Goal: Information Seeking & Learning: Learn about a topic

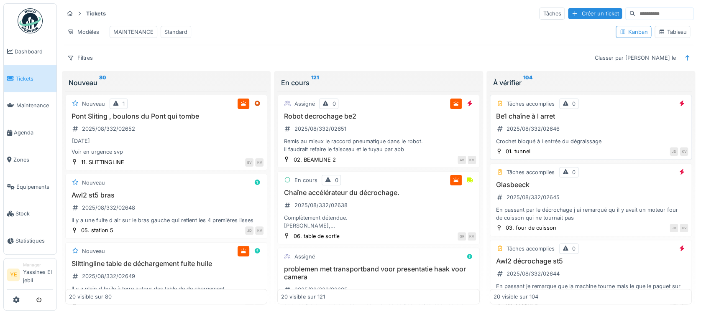
click at [618, 135] on div "Be1 chaîne à l arret 2025/08/332/02646 Crochet bloqué à l entrée du dégraissage" at bounding box center [590, 128] width 194 height 33
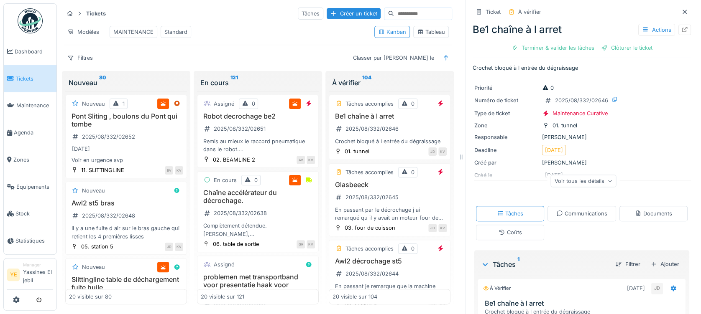
scroll to position [96, 0]
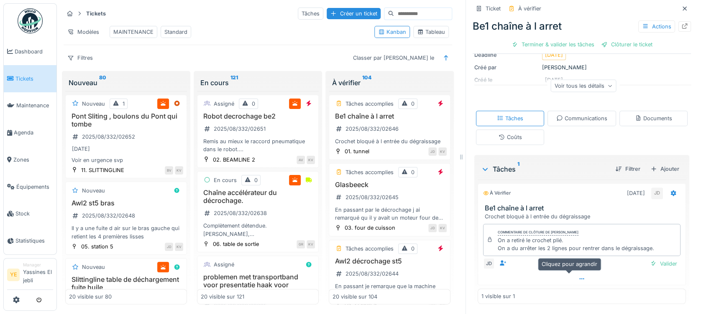
click at [578, 281] on icon at bounding box center [581, 278] width 7 height 5
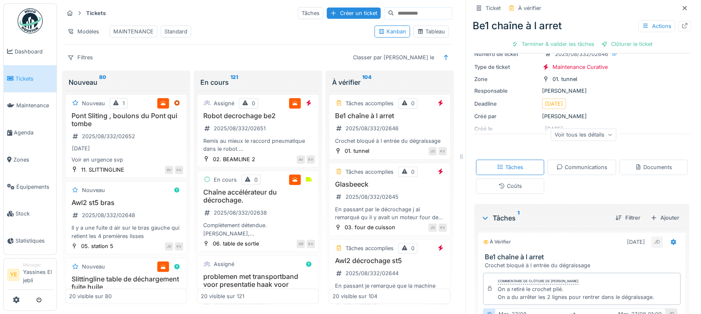
scroll to position [0, 0]
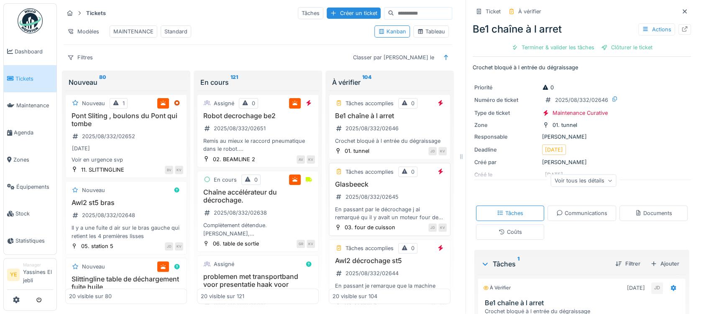
click at [373, 184] on div "Tâches accomplies 0 Glasbeeck 2025/08/332/02645 En passant par le décrochage j …" at bounding box center [390, 199] width 122 height 73
click at [403, 202] on div "Glasbeeck 2025/08/332/02645 En passant par le décrochage j ai remarqué qu il y …" at bounding box center [389, 201] width 114 height 41
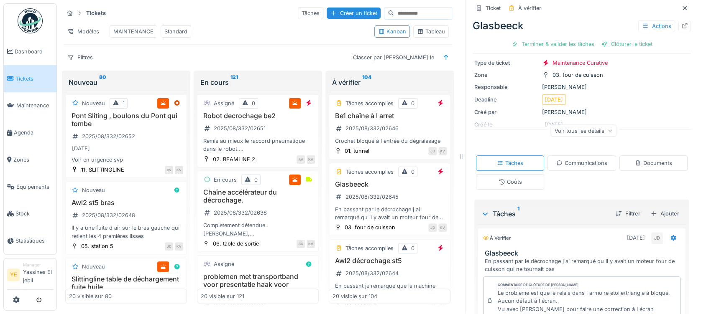
scroll to position [136, 0]
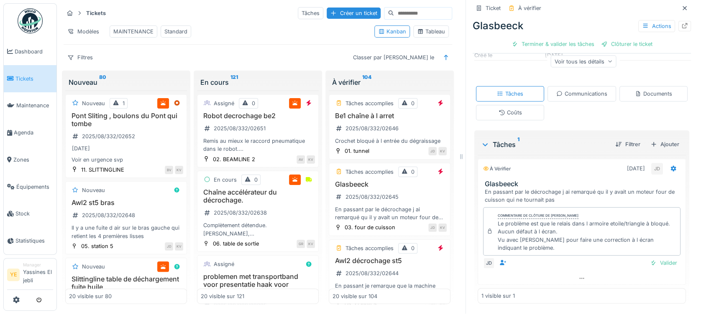
click at [569, 261] on div "JD Valider" at bounding box center [581, 264] width 197 height 12
click at [570, 273] on div at bounding box center [581, 279] width 207 height 12
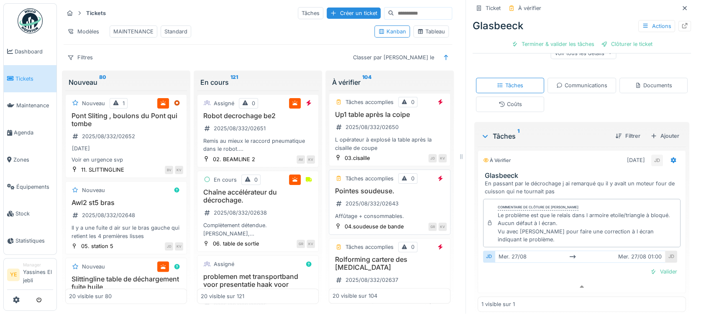
scroll to position [278, 0]
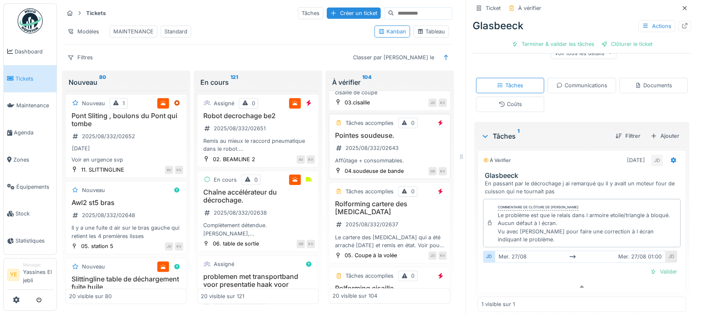
click at [401, 163] on div "Affûtage + consommables." at bounding box center [389, 161] width 114 height 8
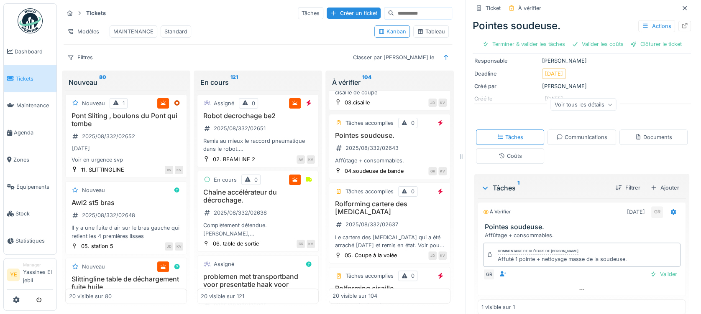
scroll to position [87, 0]
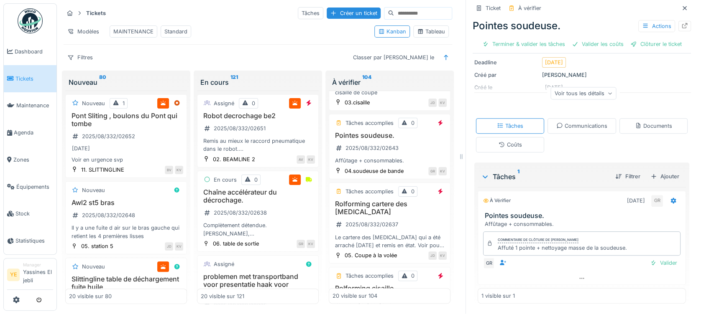
click at [569, 260] on div "GR Valider" at bounding box center [581, 264] width 197 height 12
click at [569, 264] on div "Commentaire de clôture de Gilles Rommelaere Affuté 1 pointe + nettoyage masse d…" at bounding box center [582, 250] width 208 height 44
click at [578, 276] on icon at bounding box center [581, 278] width 7 height 5
click at [588, 122] on div "Communications" at bounding box center [581, 126] width 51 height 8
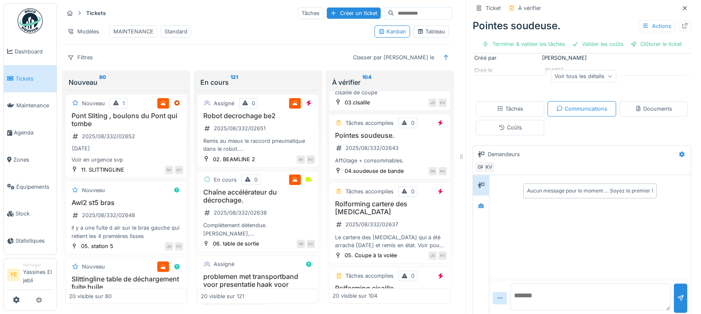
click at [516, 126] on div "Coûts" at bounding box center [510, 127] width 68 height 15
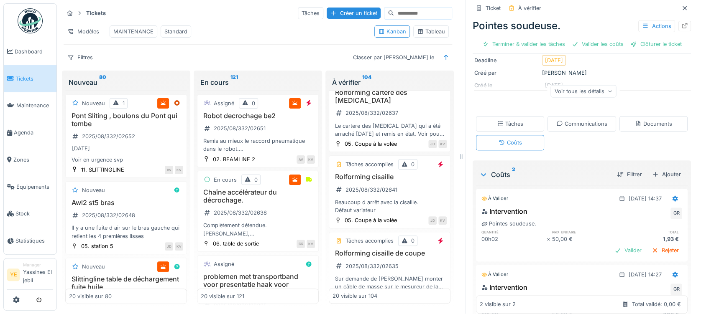
scroll to position [0, 0]
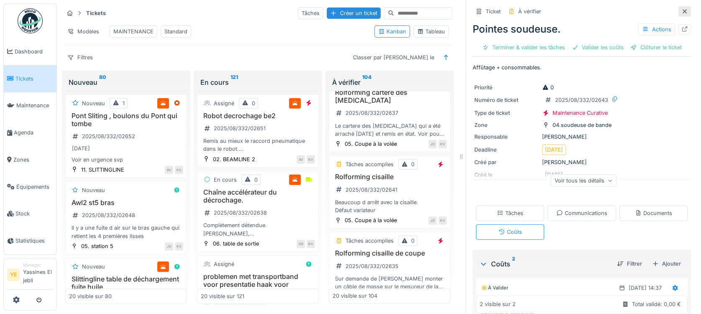
click at [681, 9] on icon at bounding box center [684, 11] width 7 height 5
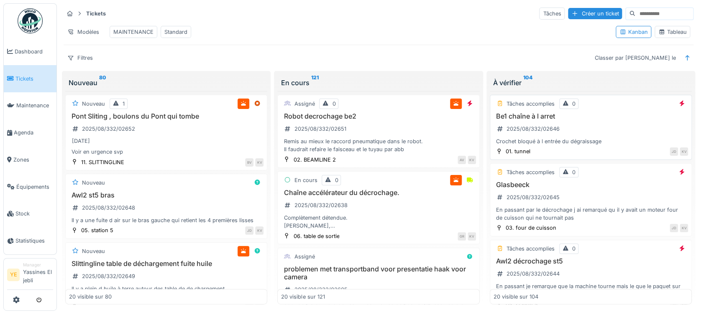
click at [638, 140] on div "Be1 chaîne à l arret 2025/08/332/02646 Crochet bloqué à l entrée du dégraissage" at bounding box center [590, 128] width 194 height 33
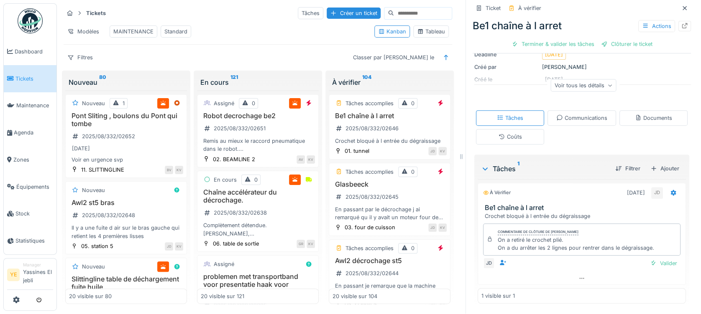
scroll to position [9, 0]
click at [564, 274] on div at bounding box center [581, 279] width 207 height 12
click at [504, 133] on div "Coûts" at bounding box center [509, 137] width 23 height 8
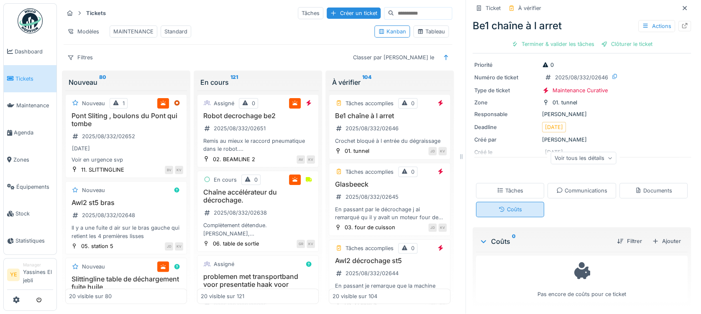
scroll to position [25, 0]
click at [497, 187] on div "Tâches" at bounding box center [510, 188] width 68 height 15
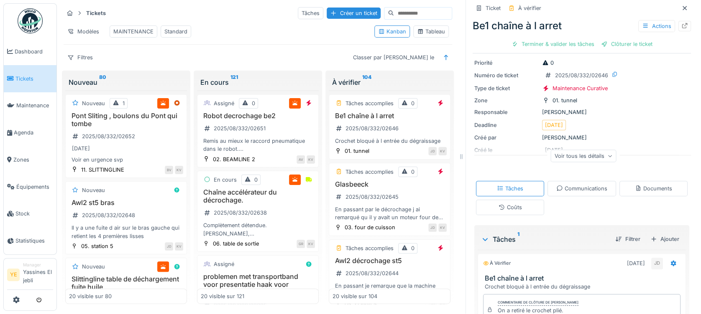
click at [575, 185] on div "Communications" at bounding box center [581, 189] width 51 height 8
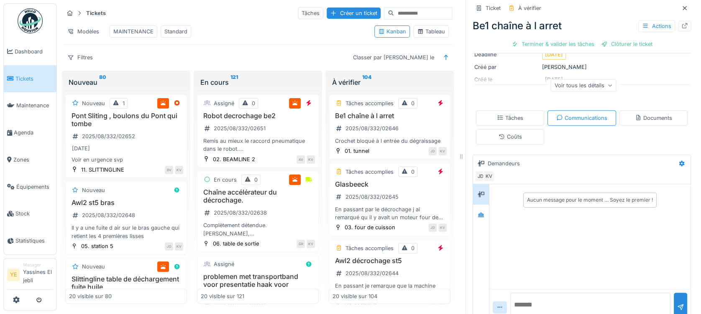
scroll to position [96, 0]
click at [375, 128] on div "2025/08/332/02646" at bounding box center [371, 129] width 53 height 8
click at [396, 206] on div "Glasbeeck 2025/08/332/02645 En passant par le décrochage j ai remarqué qu il y …" at bounding box center [389, 201] width 114 height 41
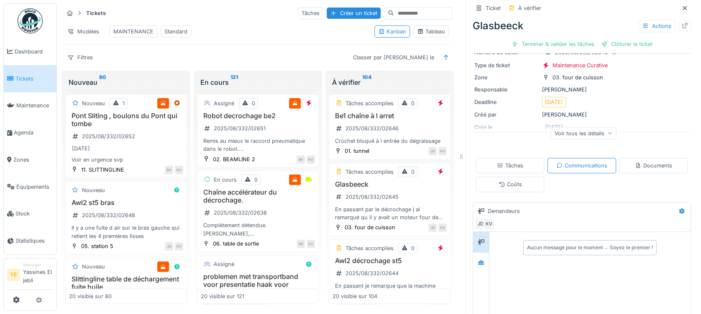
click at [517, 187] on div "Tâches Communications Documents Coûts" at bounding box center [582, 175] width 218 height 41
click at [510, 181] on div "Coûts" at bounding box center [509, 185] width 23 height 8
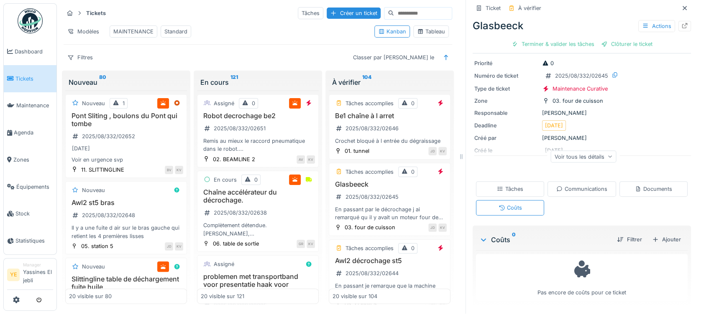
click at [506, 181] on div "Tâches" at bounding box center [510, 188] width 68 height 15
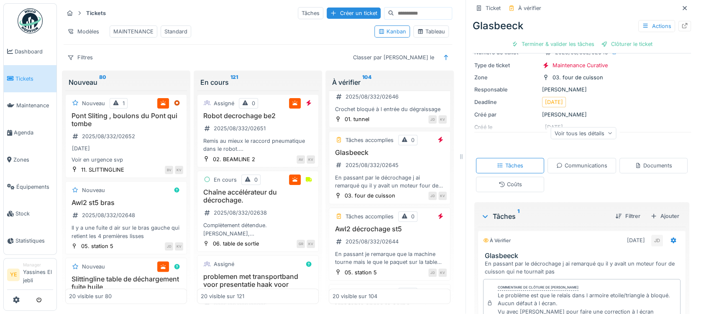
scroll to position [56, 0]
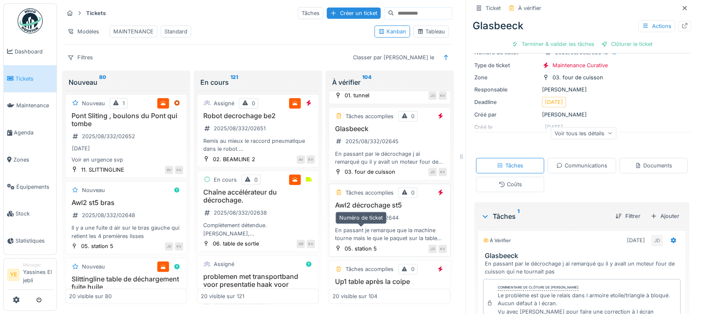
click at [368, 220] on div "2025/08/332/02644" at bounding box center [366, 218] width 69 height 10
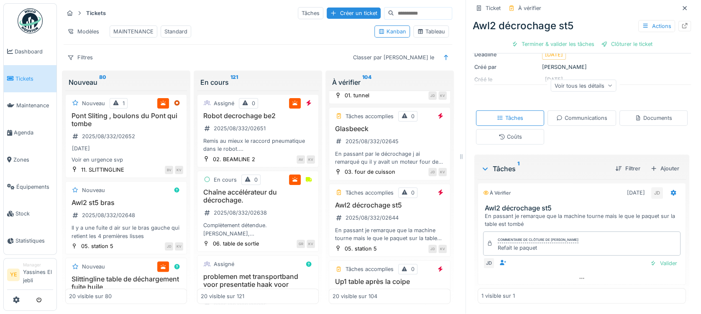
click at [486, 129] on div "Coûts" at bounding box center [510, 136] width 68 height 15
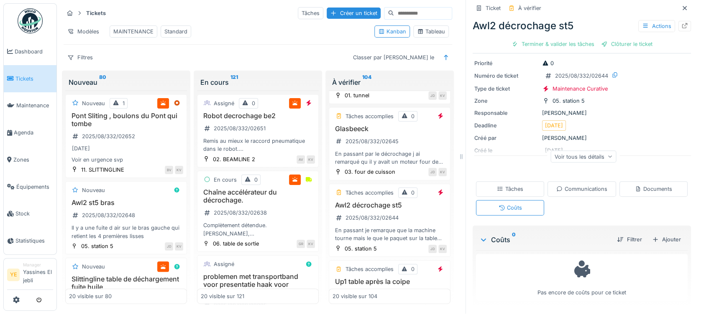
click at [489, 181] on div "Tâches" at bounding box center [510, 188] width 68 height 15
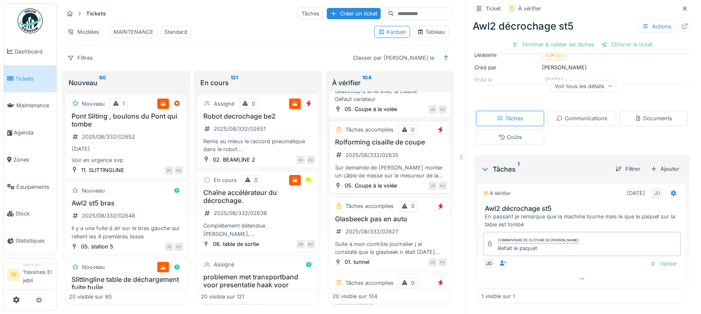
scroll to position [613, 0]
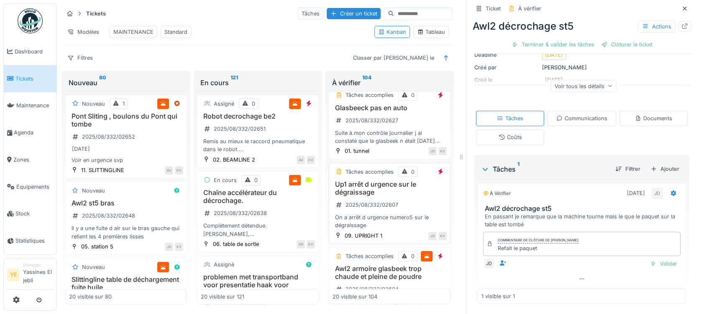
click at [399, 216] on div "Up1 arrêt d urgence sur le dégraissage 2025/08/332/02607 On a arrêt d urgence n…" at bounding box center [389, 205] width 114 height 49
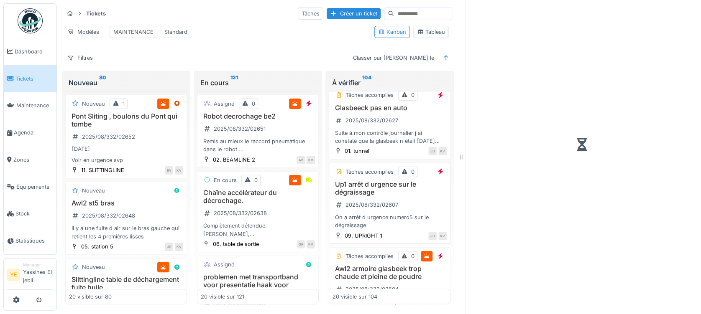
scroll to position [725, 0]
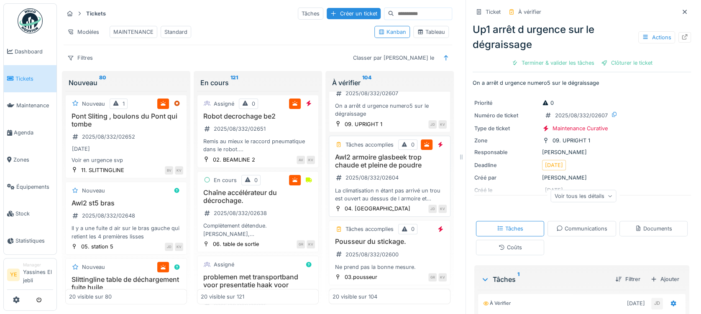
click at [418, 203] on div "Awl2 armoire glasbeek trop chaude et pleine de poudre 2025/08/332/02604 La clim…" at bounding box center [389, 177] width 114 height 49
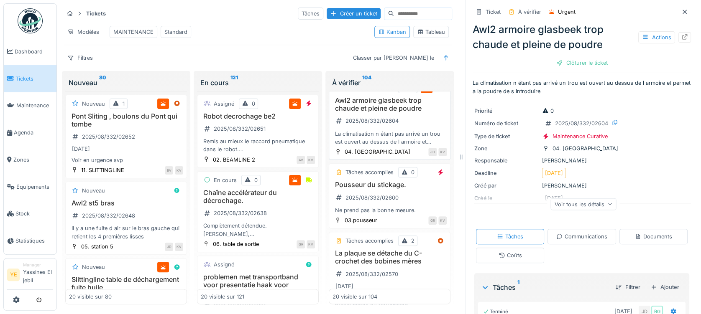
scroll to position [836, 0]
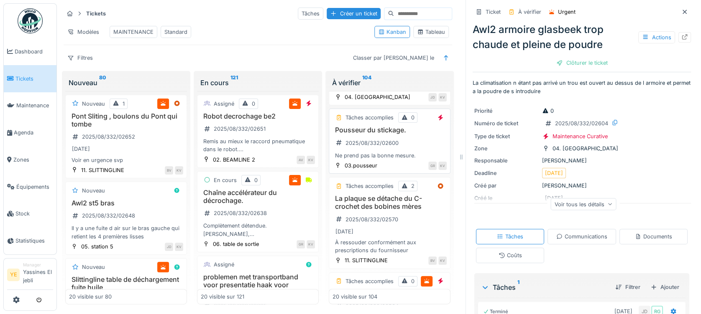
click at [414, 174] on div "Tâches accomplies 0 Pousseur du stickage. 2025/08/332/02600 Ne prend pas la bon…" at bounding box center [390, 141] width 122 height 65
click at [393, 150] on div "2025/08/332/02600" at bounding box center [366, 143] width 69 height 14
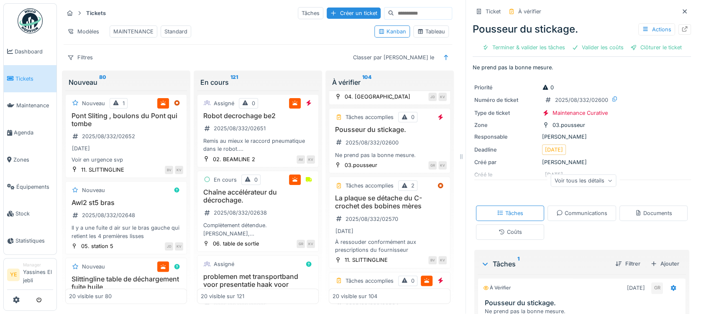
scroll to position [948, 0]
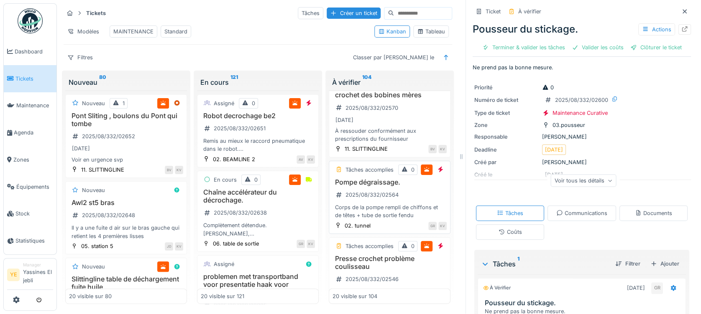
click at [403, 220] on div "Pompe dégraissage. 2025/08/332/02564 Corps de la pompe rempli de chiffons et de…" at bounding box center [389, 199] width 114 height 41
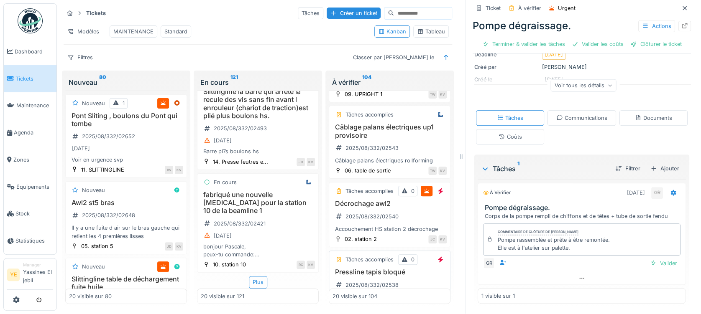
scroll to position [1424, 0]
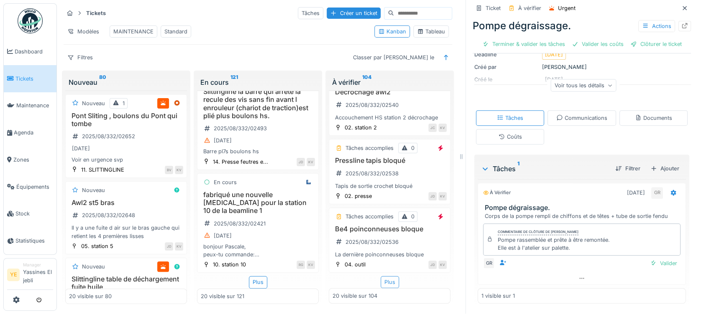
click at [381, 276] on div "Plus" at bounding box center [390, 282] width 18 height 12
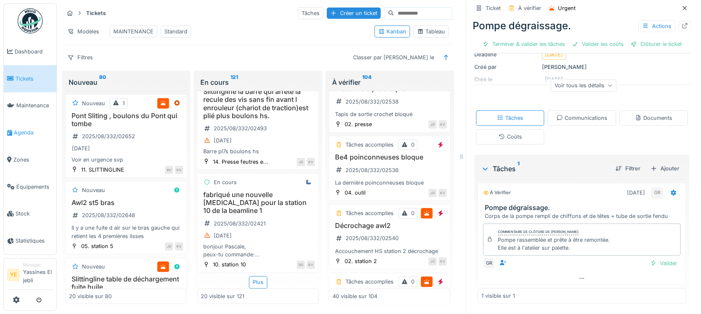
click at [27, 139] on link "Agenda" at bounding box center [30, 132] width 53 height 27
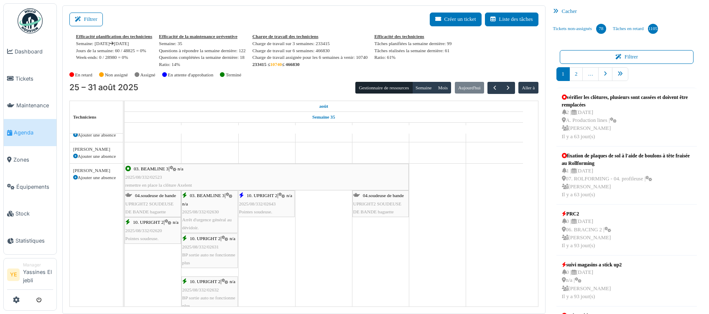
click at [264, 215] on div "10. UPRIGHT 2 | n/a 2025/08/332/02643 Pointes soudeuse." at bounding box center [266, 204] width 55 height 24
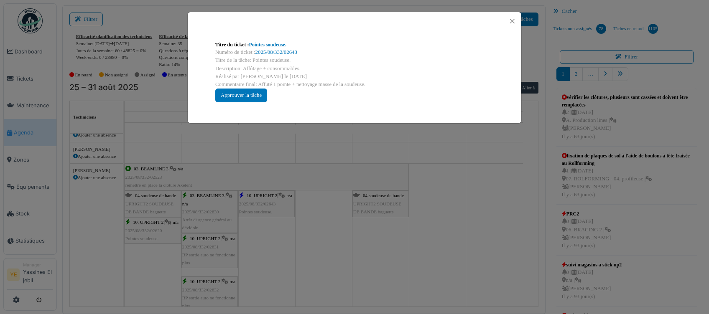
click at [264, 215] on div "Titre du ticket : Pointes soudeuse. Numéro de ticket : 2025/08/332/02643 Titre …" at bounding box center [354, 157] width 709 height 314
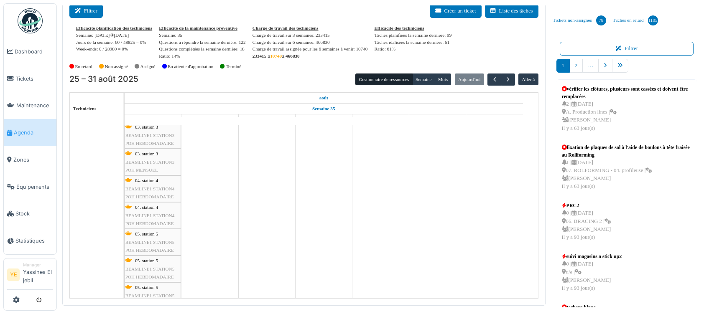
click at [92, 17] on button "Filtrer" at bounding box center [85, 11] width 33 height 14
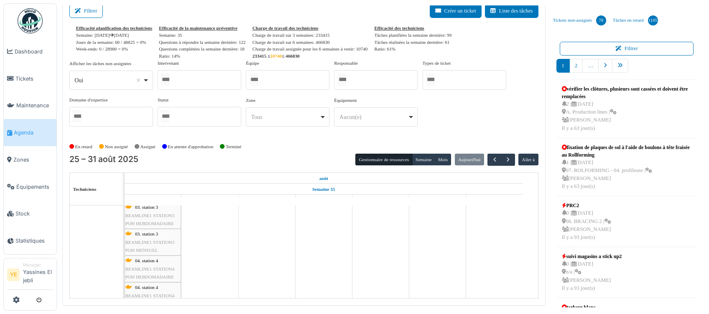
click at [194, 85] on div at bounding box center [200, 80] width 84 height 20
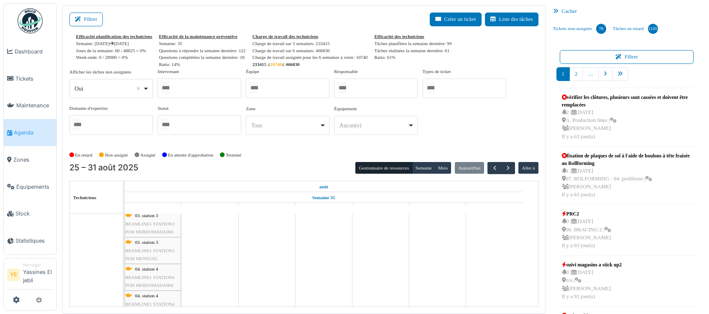
click at [210, 74] on div "Intervenant Anthony Vanroose Bruno Verbrugge Daouda Gryspeerdt Geoffrey Masson …" at bounding box center [200, 83] width 84 height 30
click at [201, 99] on div "Afficher les tâches non assignées *** Oui Remove item Oui Non Intervenant Antho…" at bounding box center [303, 105] width 469 height 74
click at [204, 91] on div at bounding box center [200, 89] width 84 height 20
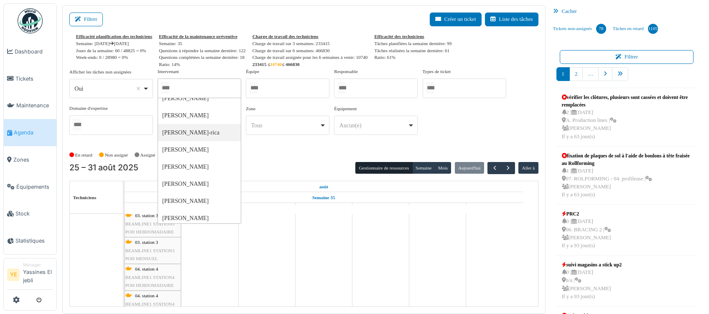
click at [293, 92] on div at bounding box center [288, 89] width 84 height 20
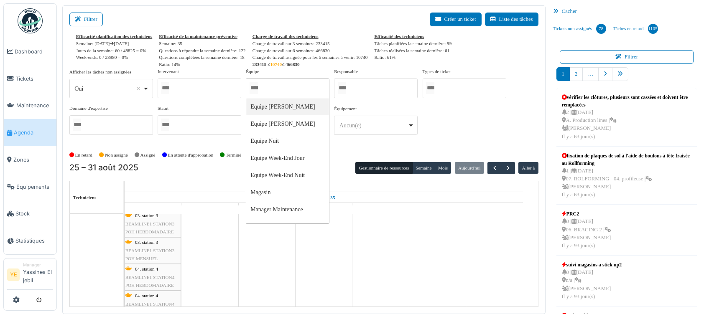
click at [390, 94] on div at bounding box center [376, 89] width 84 height 20
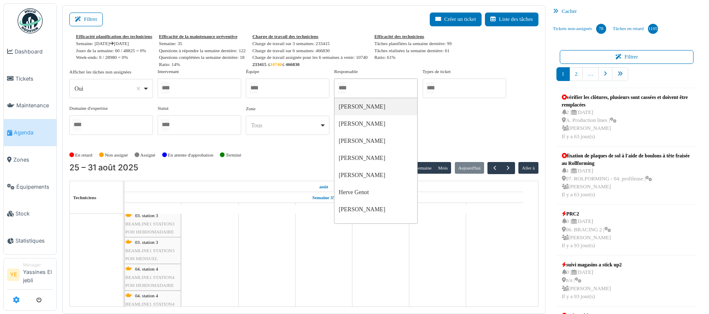
click at [18, 305] on link at bounding box center [16, 301] width 7 height 14
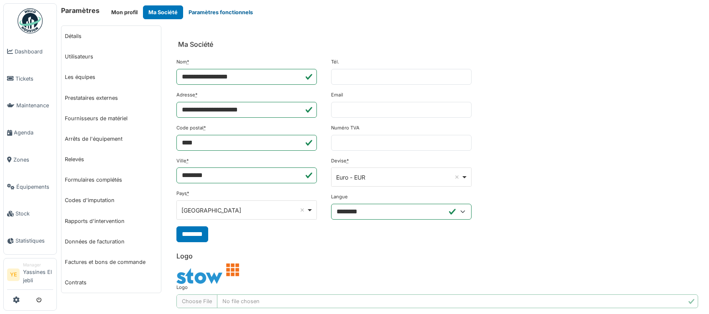
click at [223, 17] on button "Paramètres fonctionnels" at bounding box center [220, 12] width 75 height 14
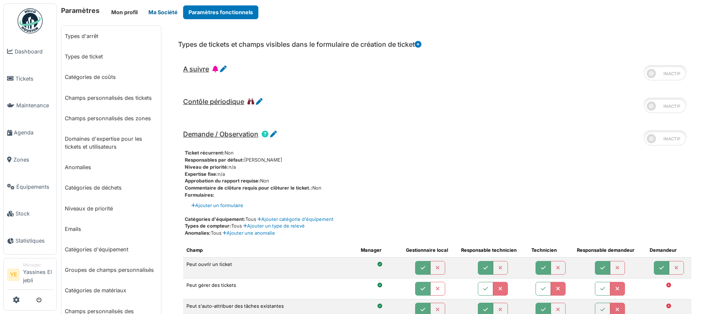
click at [154, 10] on button "Ma Société" at bounding box center [163, 12] width 40 height 14
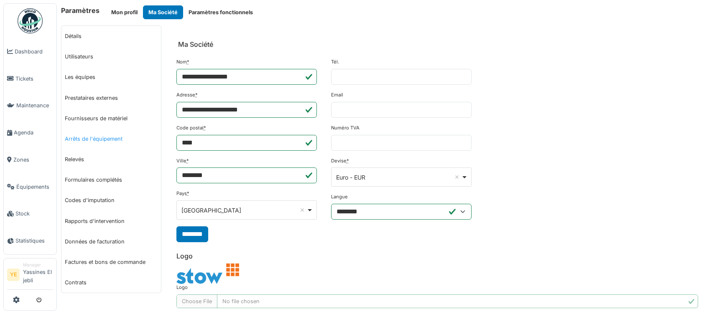
click at [123, 141] on link "Arrêts de l'équipement" at bounding box center [111, 139] width 100 height 20
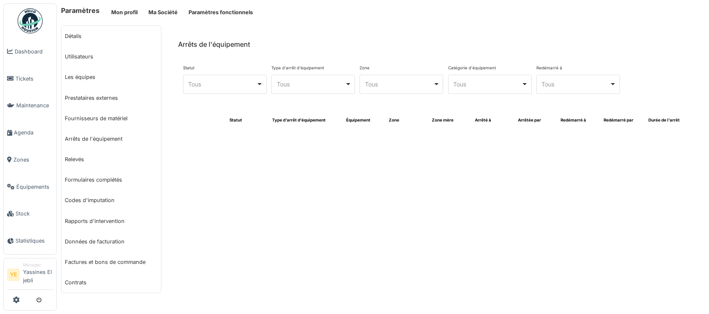
select select "***"
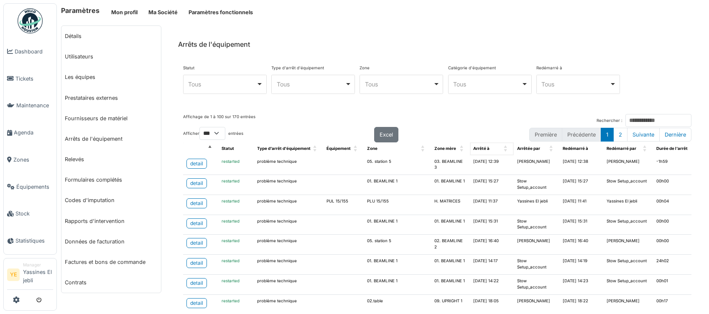
click at [504, 147] on span "Arrêté à: Activate to sort" at bounding box center [506, 149] width 5 height 13
click at [504, 146] on span "Arrêté à: Activate to invert sorting" at bounding box center [506, 149] width 5 height 13
click at [25, 84] on link "Tickets" at bounding box center [30, 78] width 53 height 27
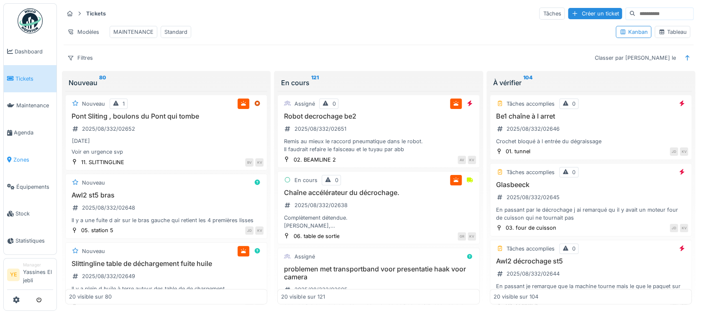
click at [20, 160] on span "Zones" at bounding box center [33, 160] width 40 height 8
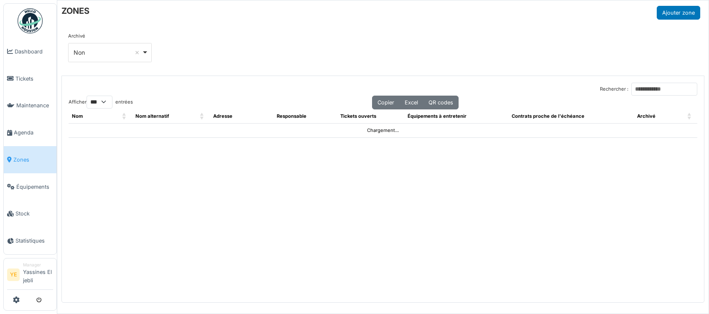
select select "***"
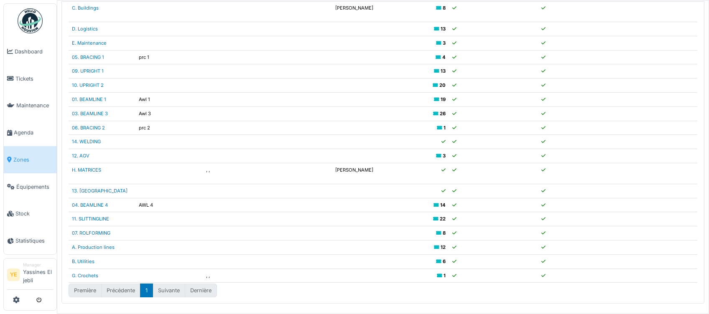
scroll to position [75, 0]
click at [92, 170] on link "H. MATRICES" at bounding box center [86, 170] width 29 height 6
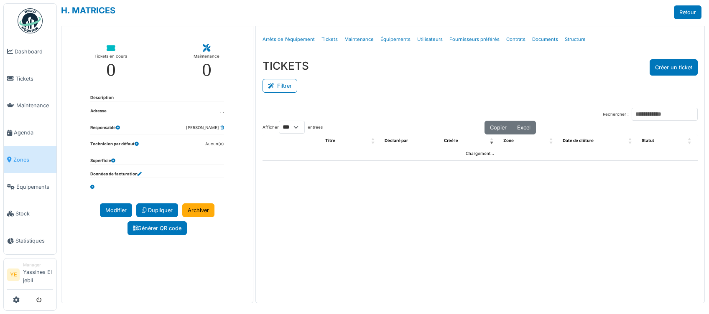
select select "***"
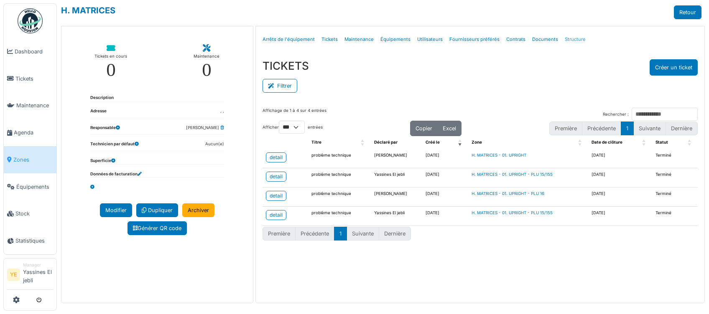
click at [564, 37] on link "Structure" at bounding box center [576, 40] width 28 height 20
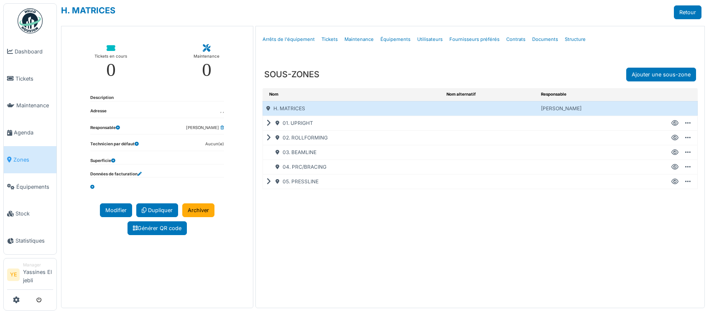
select select "***"
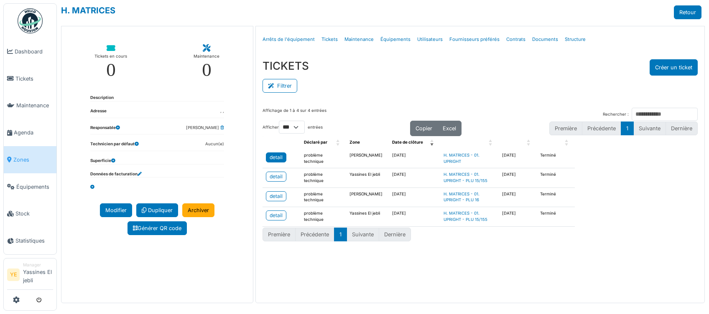
click at [270, 157] on div "detail" at bounding box center [276, 158] width 13 height 8
click at [25, 59] on link "Dashboard" at bounding box center [30, 51] width 53 height 27
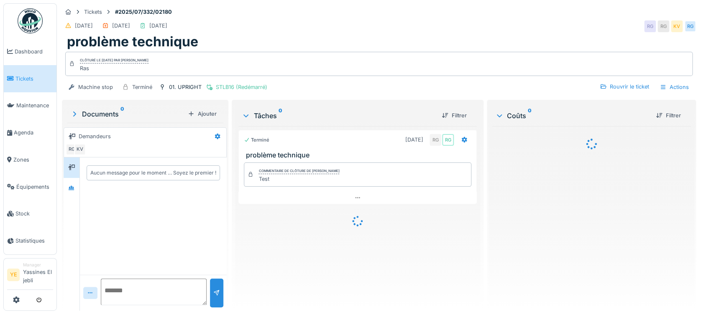
scroll to position [8, 0]
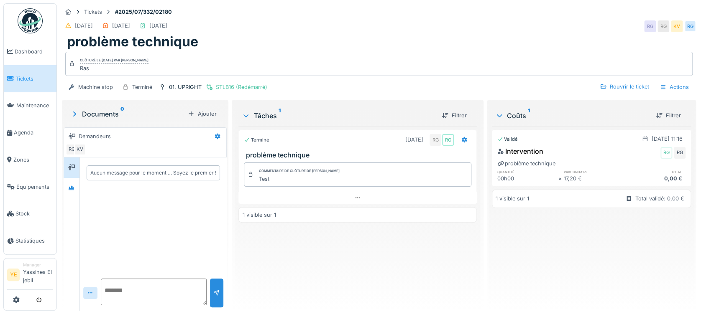
click at [331, 196] on div "Terminé 01/07/2025 RG RG problème technique Commentaire de clôture de Ronny Gei…" at bounding box center [357, 215] width 238 height 178
click at [33, 26] on img at bounding box center [30, 20] width 25 height 25
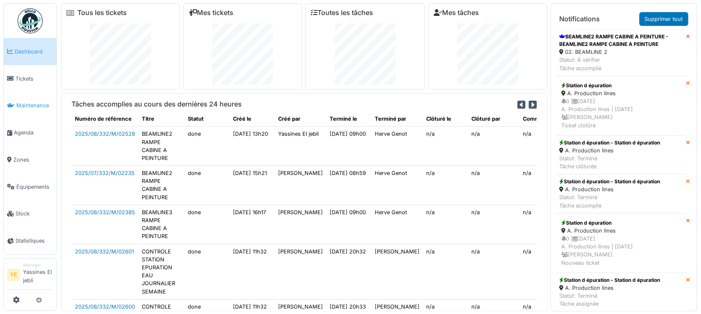
click at [39, 113] on link "Maintenance" at bounding box center [30, 105] width 53 height 27
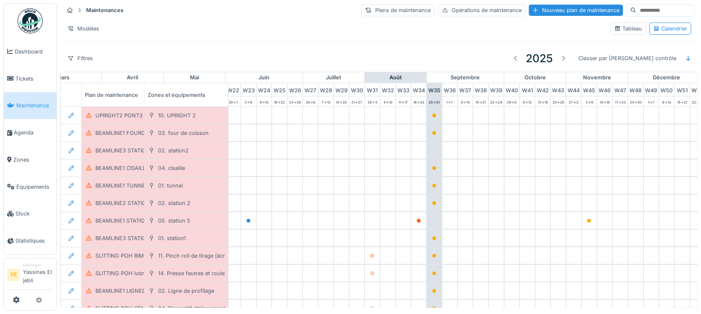
scroll to position [0, 374]
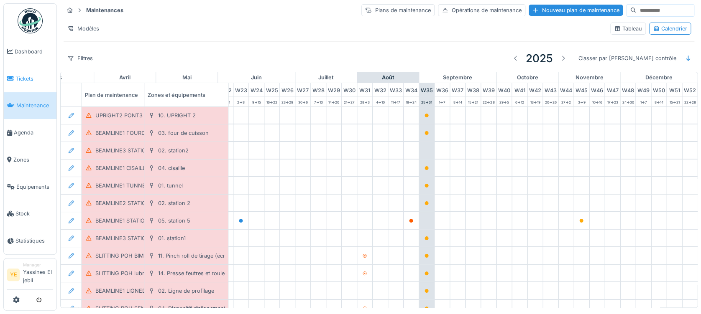
click at [32, 74] on link "Tickets" at bounding box center [30, 78] width 53 height 27
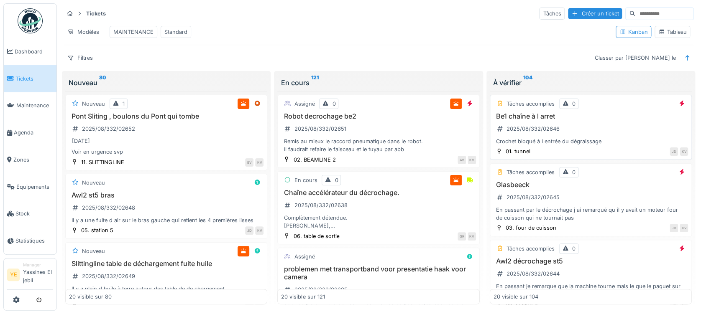
click at [381, 143] on div "Robot decrochage be2 2025/08/332/02651 Remis au mieux le raccord pneumatique da…" at bounding box center [378, 132] width 194 height 41
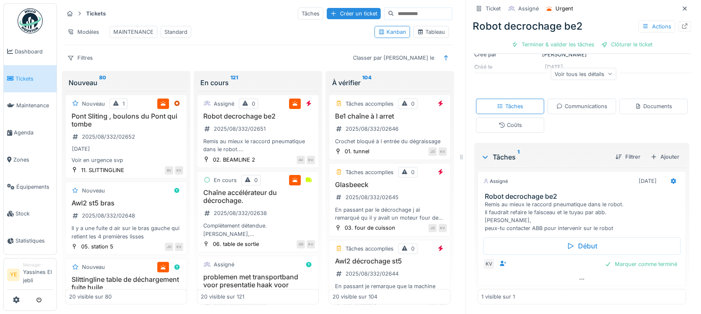
scroll to position [116, 0]
click at [546, 281] on div at bounding box center [581, 279] width 207 height 12
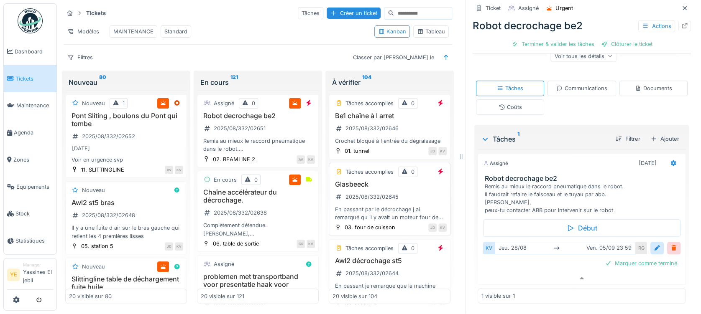
scroll to position [0, 0]
click at [138, 142] on div "Pont Sliting , boulons du Pont qui tombe 2025/08/332/02652 31/08/2025 Voir en u…" at bounding box center [126, 138] width 114 height 52
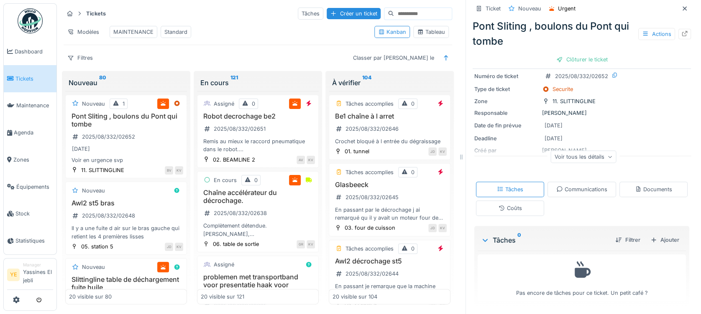
click at [520, 203] on div "Coûts" at bounding box center [510, 208] width 68 height 15
click at [635, 185] on div "Documents" at bounding box center [653, 189] width 37 height 8
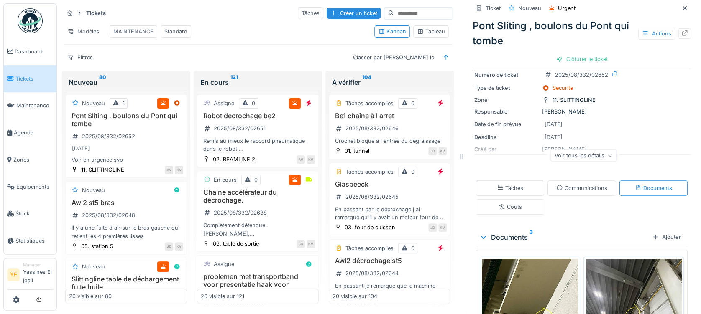
scroll to position [151, 0]
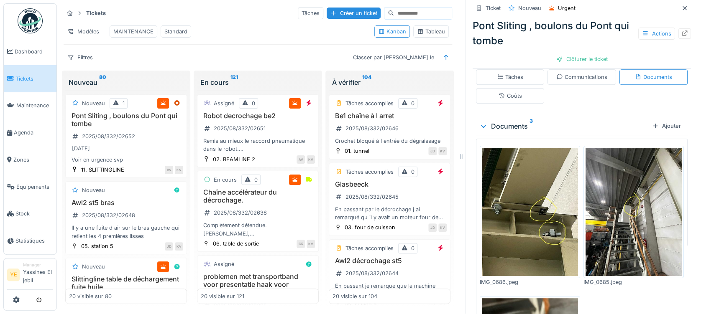
click at [555, 217] on img at bounding box center [530, 212] width 96 height 128
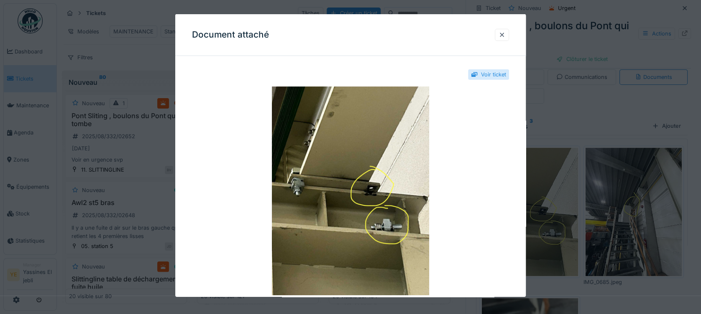
click at [591, 202] on div at bounding box center [350, 157] width 701 height 314
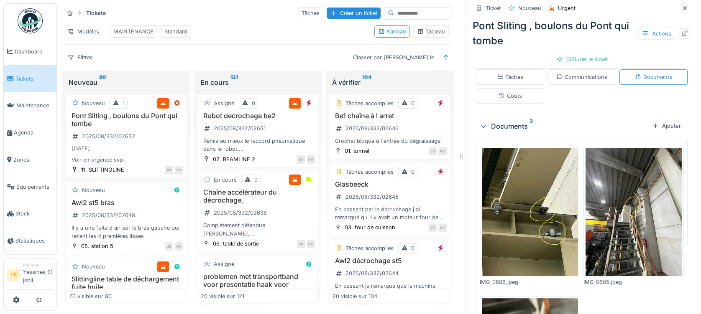
click at [639, 206] on img at bounding box center [633, 212] width 96 height 128
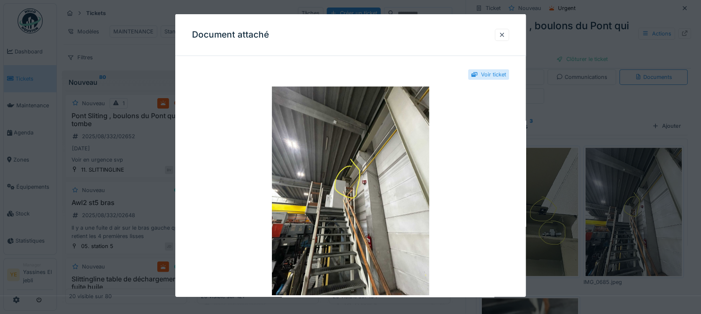
click at [599, 226] on div at bounding box center [350, 157] width 701 height 314
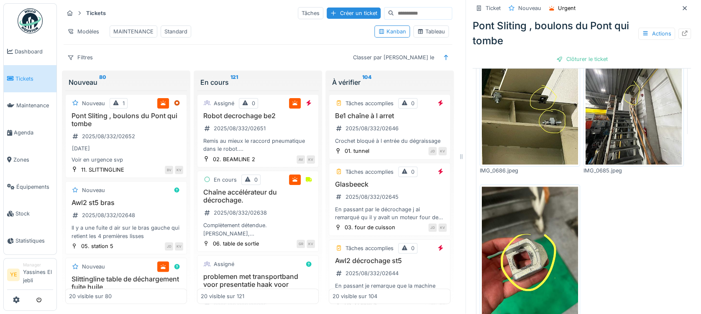
scroll to position [207, 0]
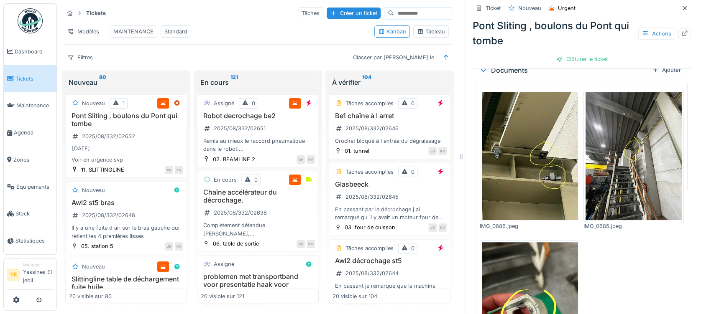
click at [500, 171] on img at bounding box center [530, 156] width 96 height 128
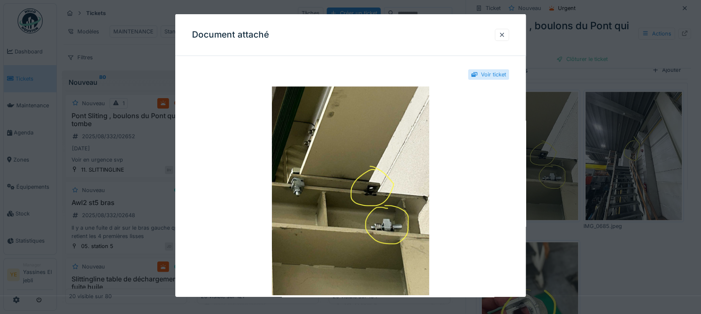
click at [625, 235] on div at bounding box center [350, 157] width 701 height 314
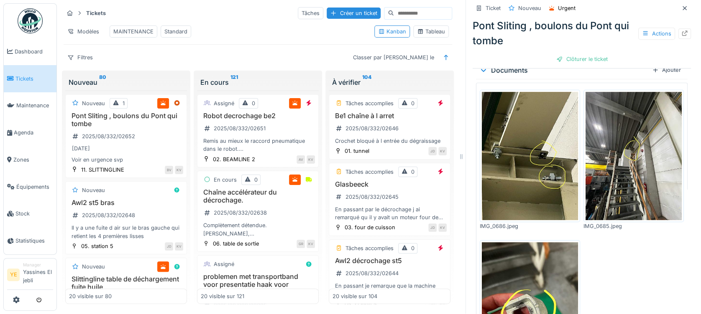
click at [619, 156] on img at bounding box center [633, 156] width 96 height 128
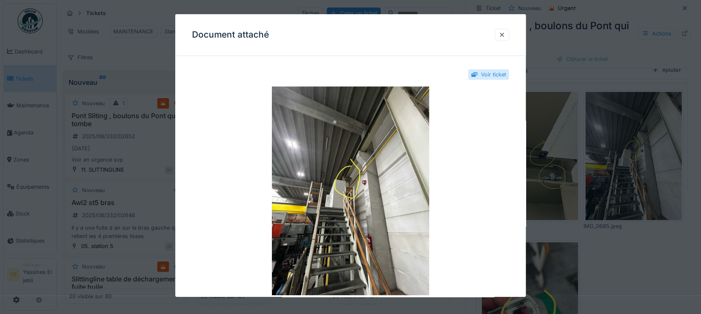
click at [621, 230] on div at bounding box center [350, 157] width 701 height 314
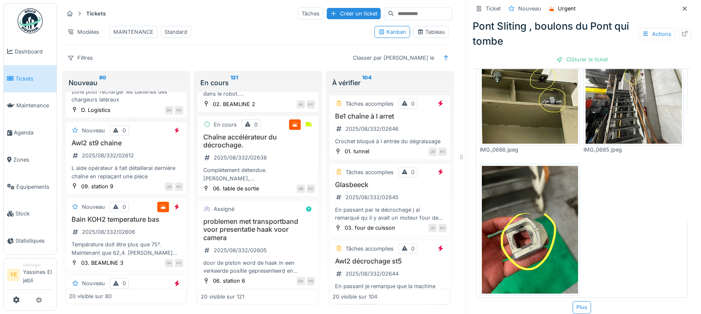
scroll to position [613, 0]
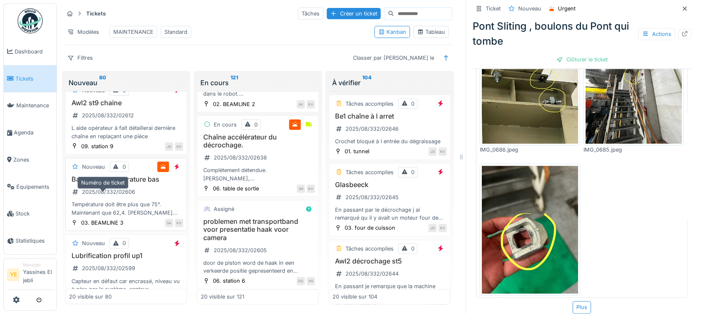
click at [119, 196] on div "2025/08/332/02606" at bounding box center [108, 192] width 53 height 8
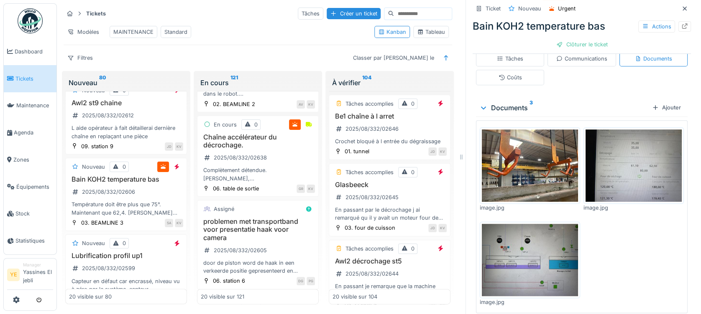
scroll to position [167, 0]
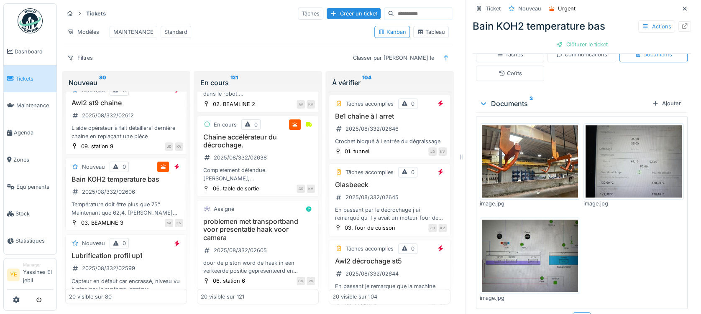
click at [533, 175] on img at bounding box center [530, 161] width 96 height 72
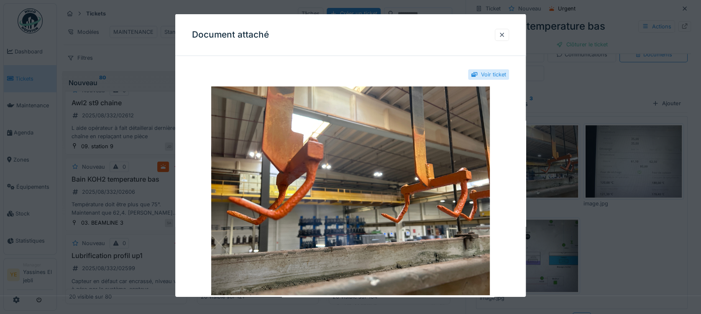
click at [598, 178] on div at bounding box center [350, 157] width 701 height 314
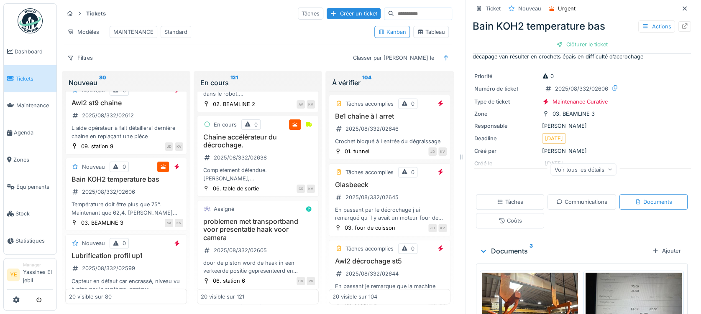
scroll to position [0, 0]
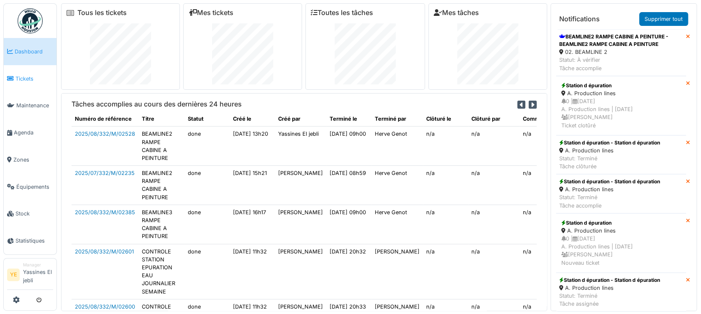
click at [34, 79] on span "Tickets" at bounding box center [34, 79] width 38 height 8
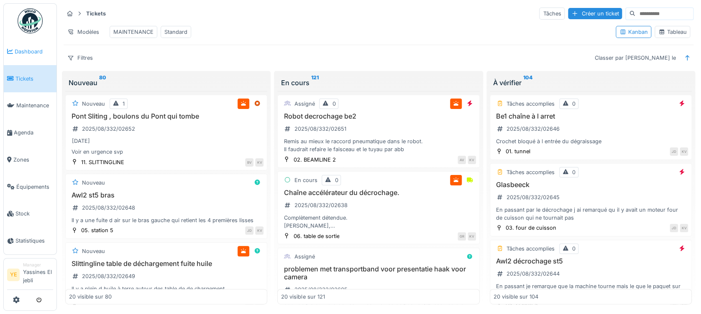
click at [30, 38] on link "Dashboard" at bounding box center [30, 51] width 53 height 27
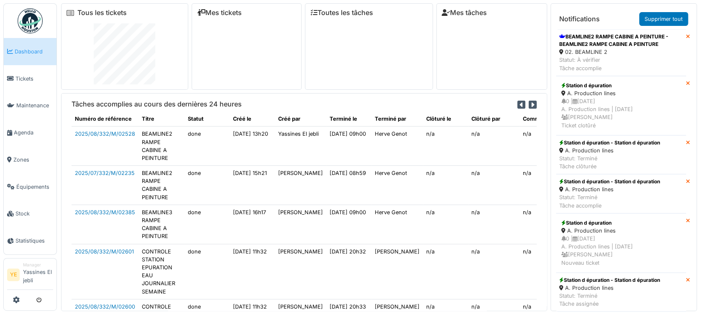
click at [27, 24] on img at bounding box center [30, 20] width 25 height 25
click at [38, 77] on span "Tickets" at bounding box center [34, 79] width 38 height 8
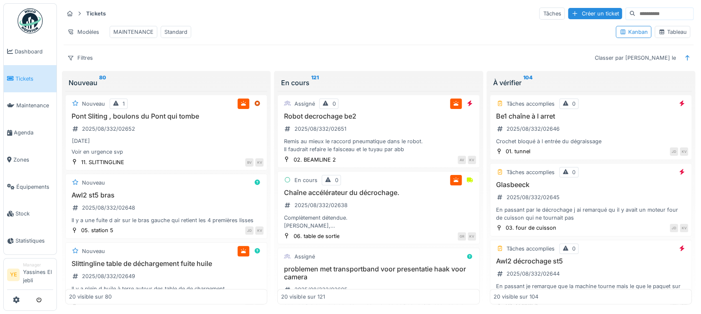
click at [33, 32] on img at bounding box center [30, 20] width 25 height 25
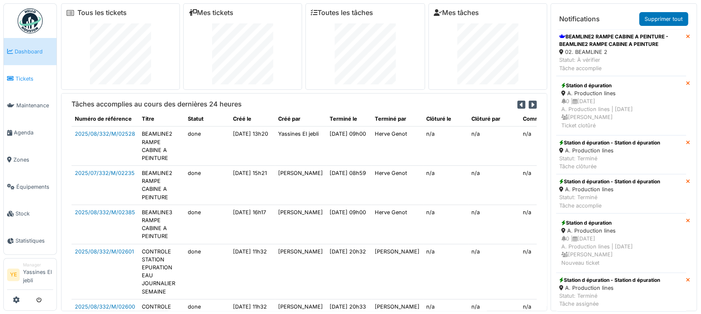
click at [24, 81] on span "Tickets" at bounding box center [34, 79] width 38 height 8
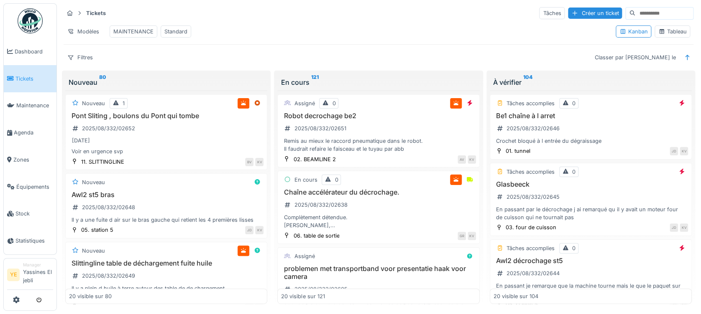
scroll to position [7, 0]
